Goal: Download file/media

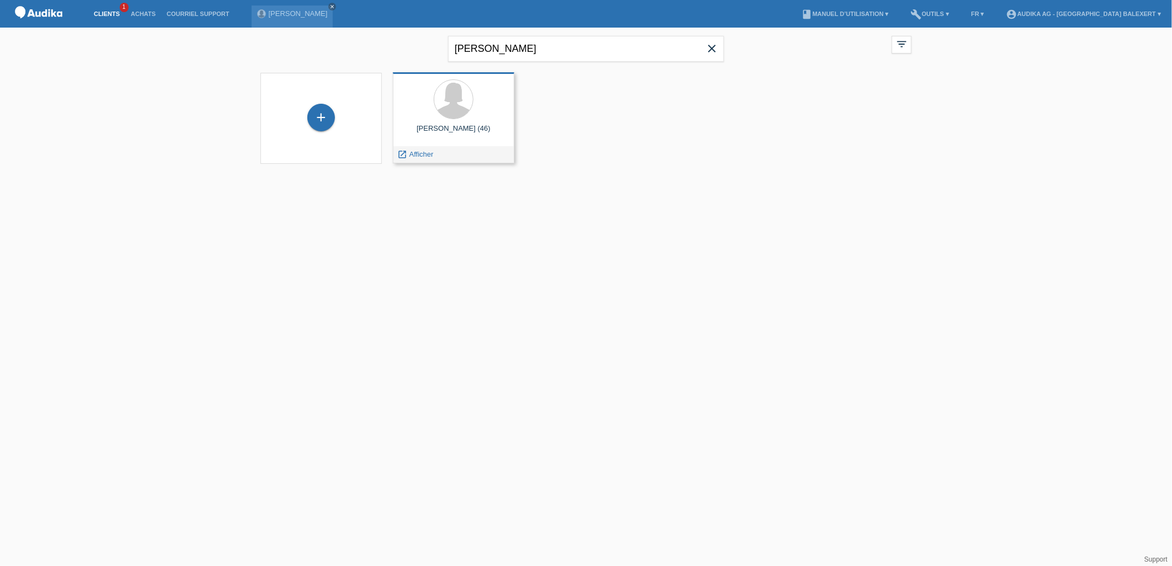
click at [444, 155] on div "launch Afficher" at bounding box center [454, 154] width 120 height 17
click at [414, 153] on span "Afficher" at bounding box center [422, 154] width 24 height 8
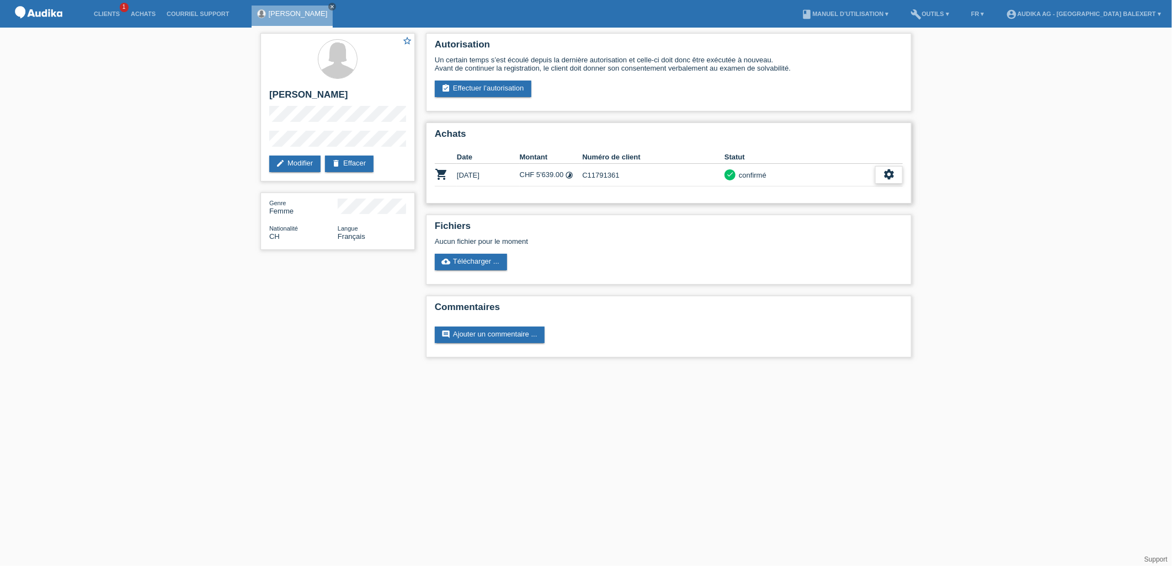
click at [879, 176] on div "settings" at bounding box center [889, 175] width 28 height 18
click at [868, 238] on span "Télécharger les détails du financement" at bounding box center [823, 239] width 126 height 13
click at [886, 168] on icon "settings" at bounding box center [889, 174] width 12 height 12
click at [836, 223] on icon "get_app" at bounding box center [840, 222] width 11 height 11
